Goal: Information Seeking & Learning: Learn about a topic

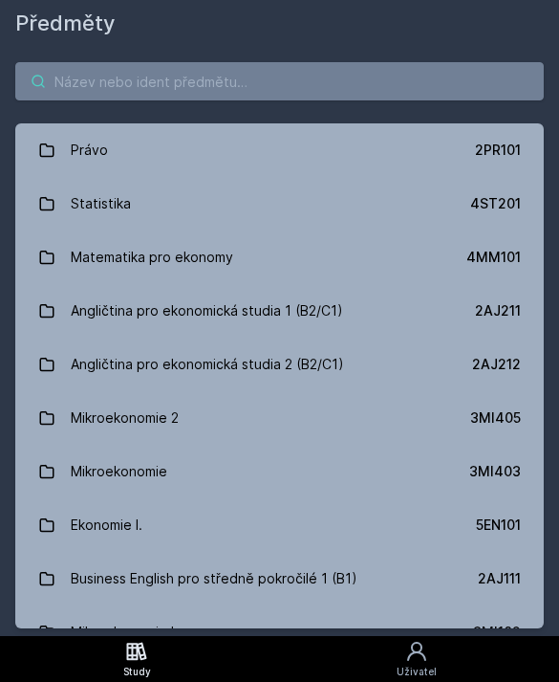
click at [80, 85] on input "search" at bounding box center [279, 81] width 529 height 38
click at [68, 82] on input "search" at bounding box center [279, 81] width 529 height 38
paste input "4IT218"
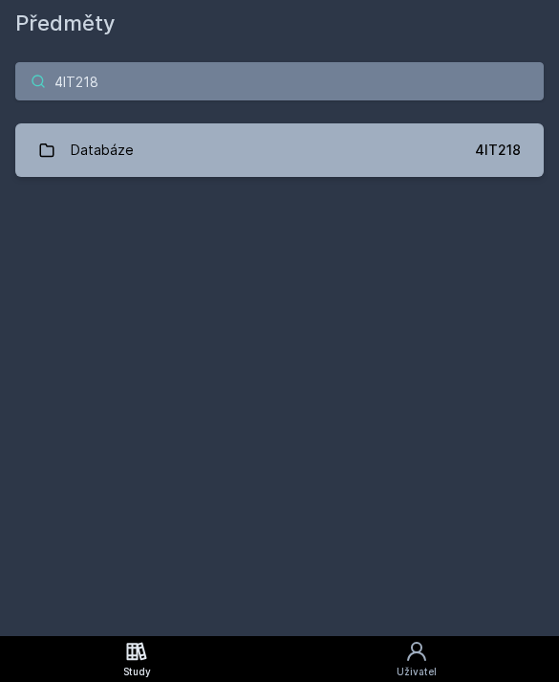
type input "4IT218"
click at [76, 150] on div "Databáze" at bounding box center [102, 150] width 63 height 38
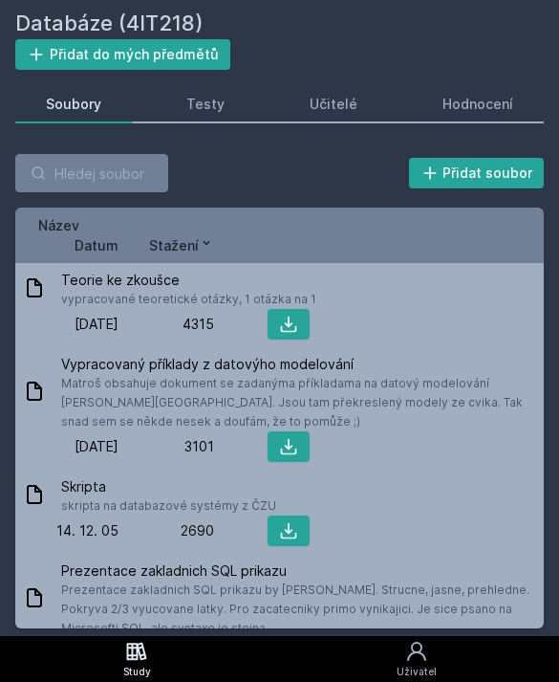
click at [182, 66] on button "Přidat do mých předmětů" at bounding box center [122, 54] width 215 height 31
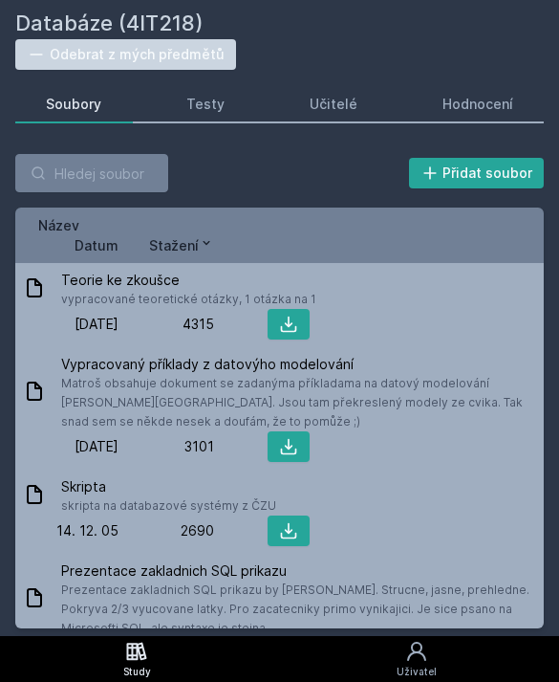
click at [44, 51] on icon at bounding box center [36, 54] width 19 height 19
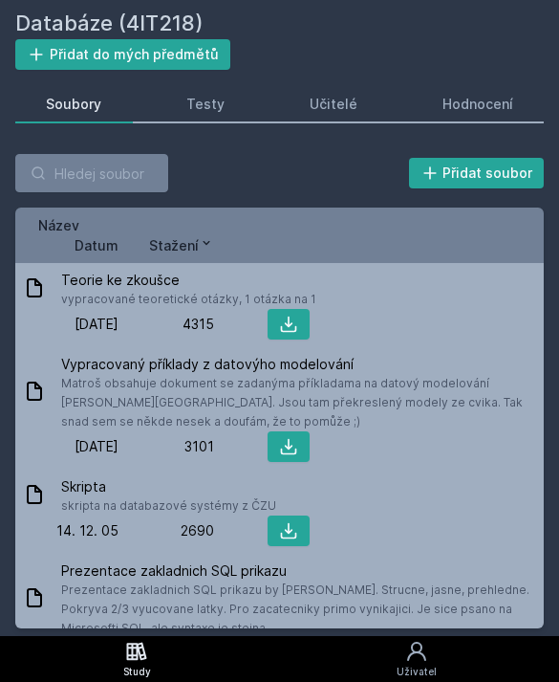
click at [44, 51] on icon at bounding box center [36, 54] width 19 height 19
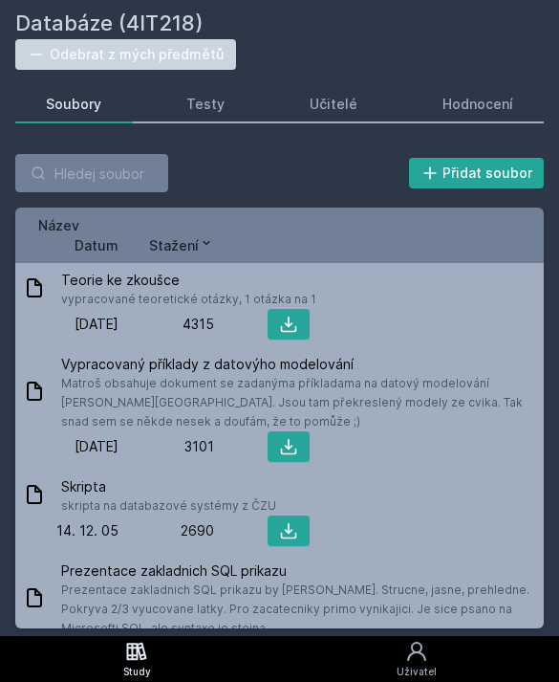
click at [312, 104] on div "Učitelé" at bounding box center [334, 104] width 48 height 19
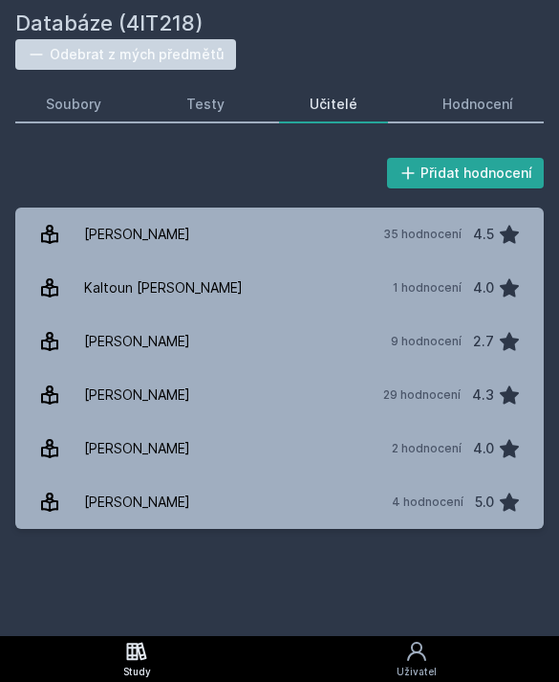
click at [85, 232] on div "[PERSON_NAME]" at bounding box center [137, 234] width 106 height 38
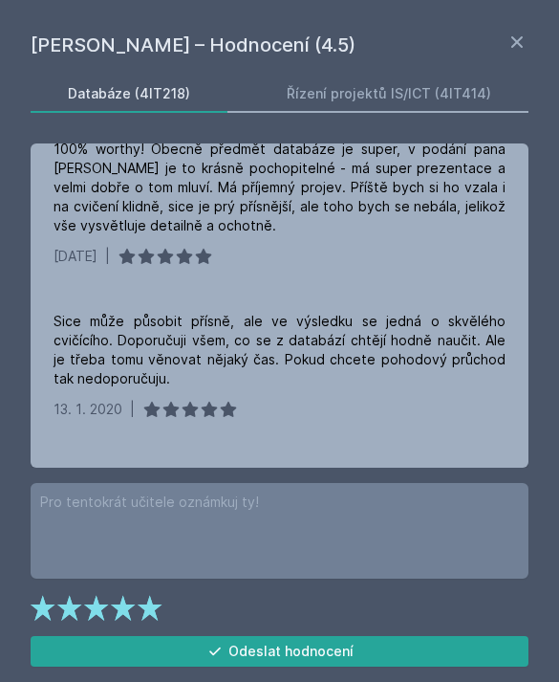
scroll to position [1692, 0]
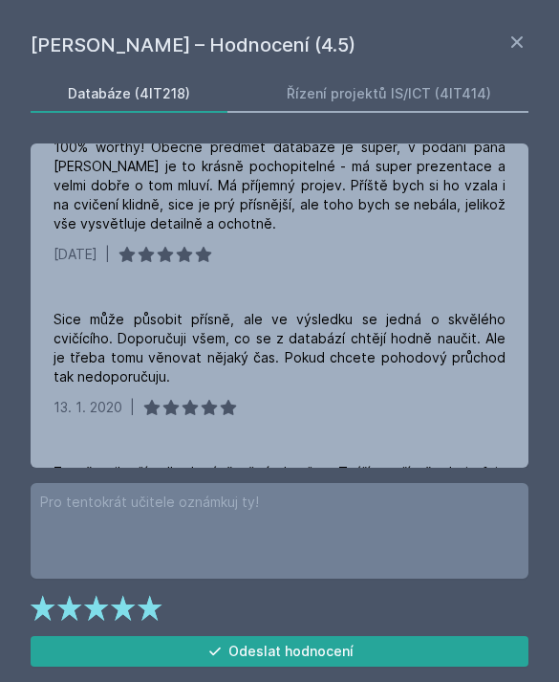
click at [522, 36] on icon at bounding box center [517, 41] width 11 height 11
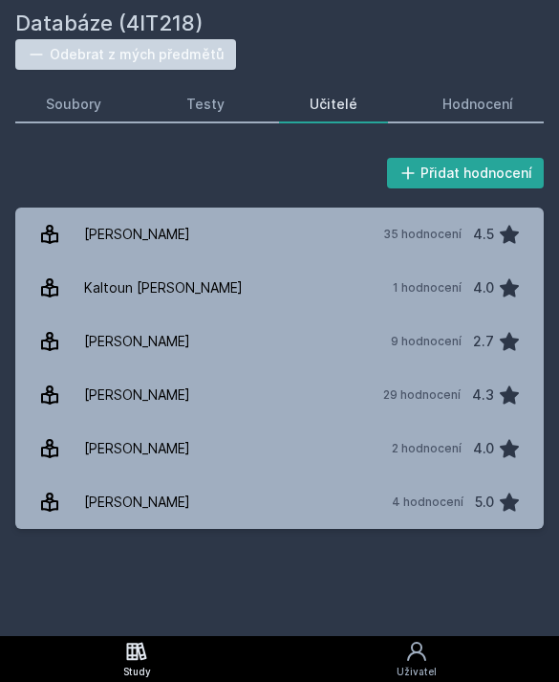
click at [196, 100] on div "Testy" at bounding box center [205, 104] width 38 height 19
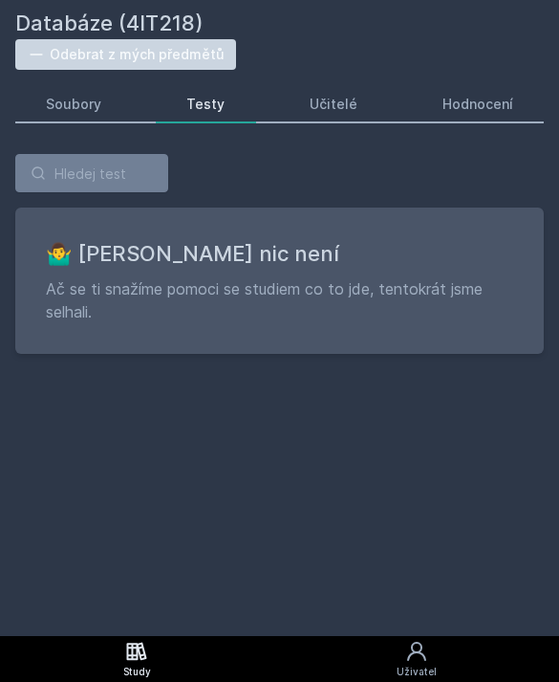
click at [55, 119] on link "Soubory" at bounding box center [74, 104] width 118 height 38
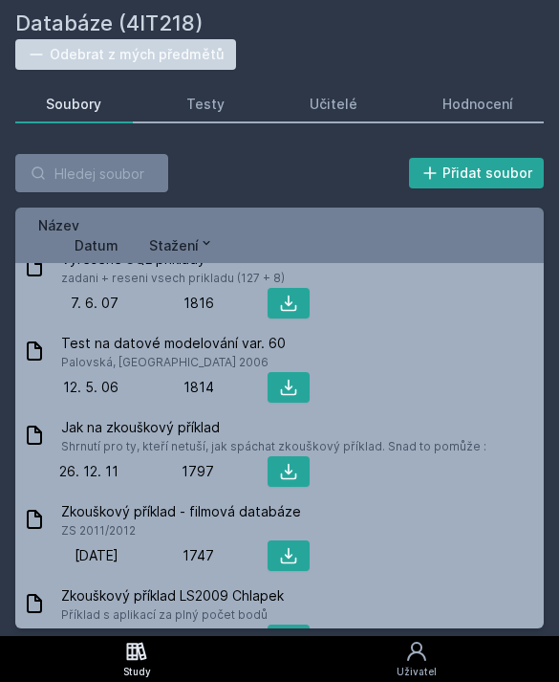
scroll to position [743, 0]
